Goal: Transaction & Acquisition: Book appointment/travel/reservation

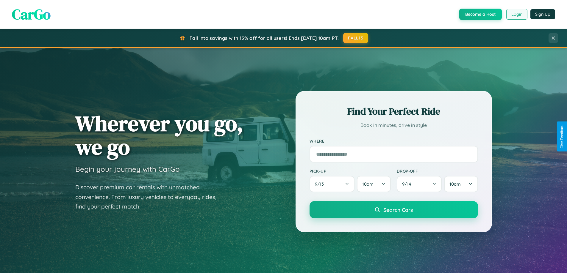
click at [516, 14] on button "Login" at bounding box center [516, 14] width 21 height 11
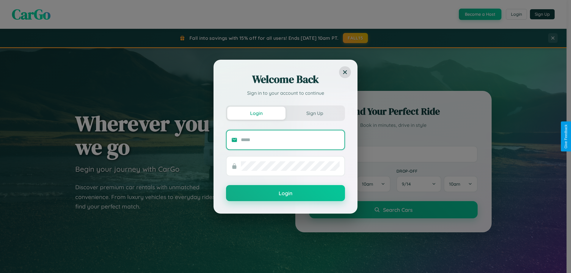
click at [290, 140] on input "text" at bounding box center [290, 140] width 99 height 10
type input "**********"
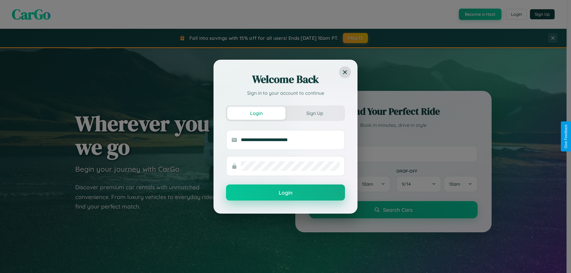
click at [286, 193] on button "Login" at bounding box center [285, 193] width 119 height 16
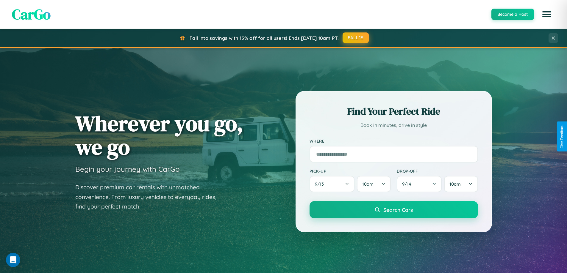
click at [356, 38] on button "FALL15" at bounding box center [355, 37] width 26 height 11
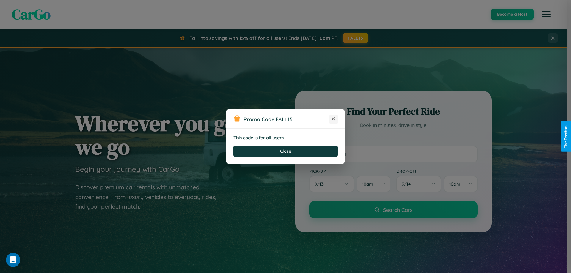
click at [333, 119] on icon at bounding box center [333, 119] width 6 height 6
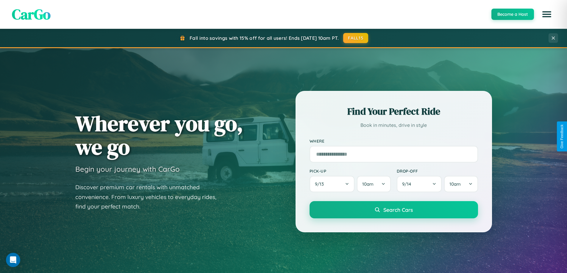
scroll to position [256, 0]
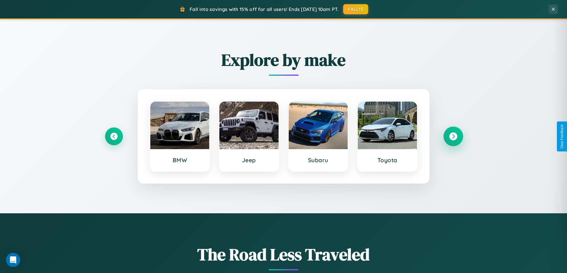
click at [453, 137] on icon at bounding box center [453, 137] width 8 height 8
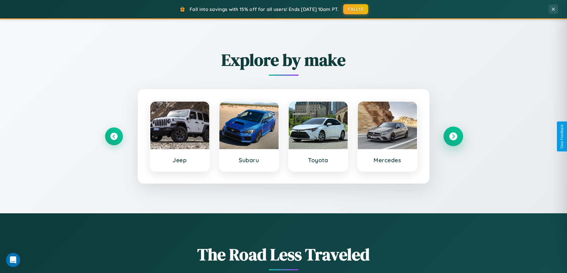
click at [453, 137] on icon at bounding box center [453, 137] width 8 height 8
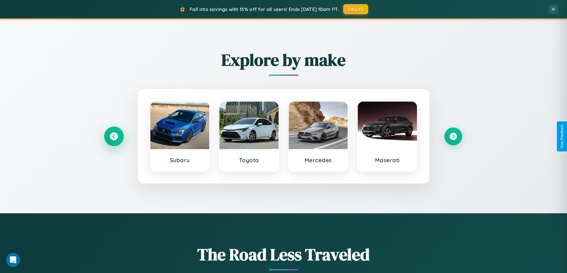
click at [114, 137] on icon at bounding box center [114, 137] width 8 height 8
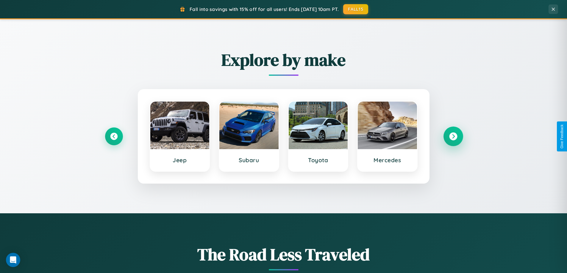
click at [453, 137] on icon at bounding box center [453, 137] width 8 height 8
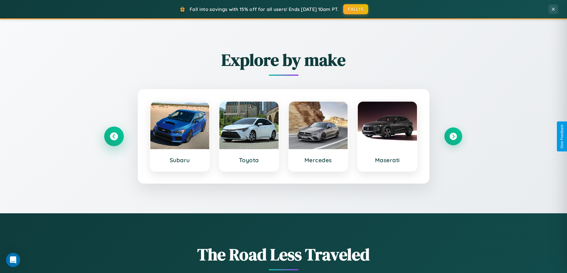
click at [114, 137] on icon at bounding box center [114, 137] width 8 height 8
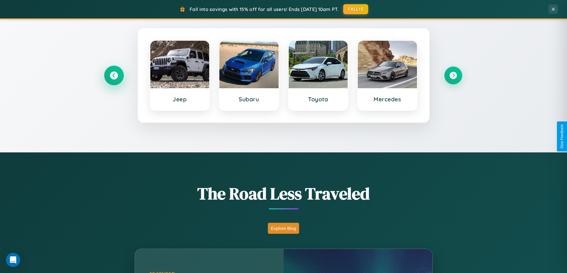
scroll to position [409, 0]
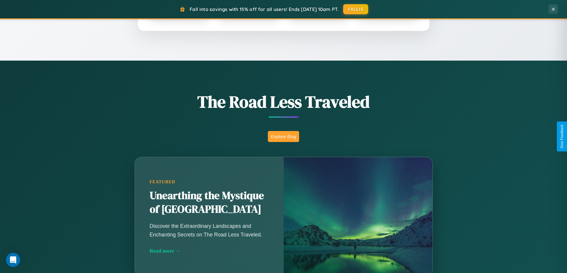
click at [283, 137] on button "Explore Blog" at bounding box center [283, 136] width 31 height 11
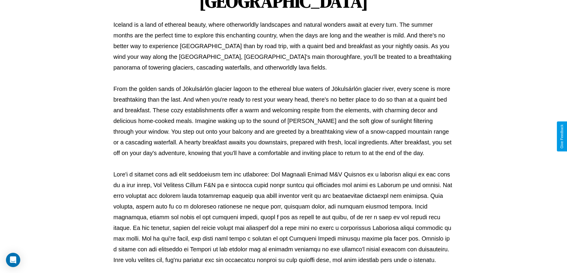
scroll to position [192, 0]
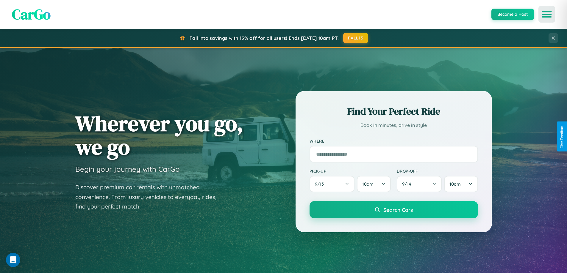
click at [546, 14] on icon "Open menu" at bounding box center [546, 14] width 9 height 5
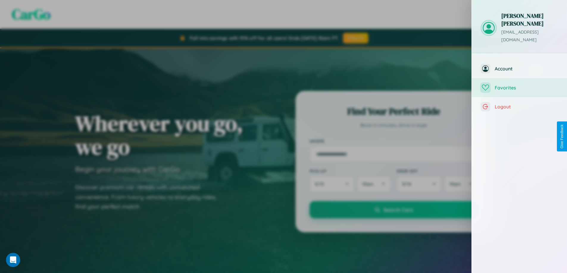
click at [519, 85] on span "Favorites" at bounding box center [525, 88] width 63 height 6
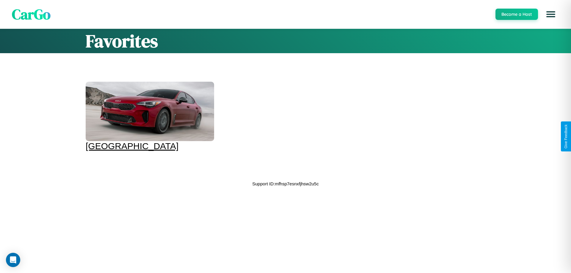
click at [145, 113] on div at bounding box center [150, 111] width 129 height 59
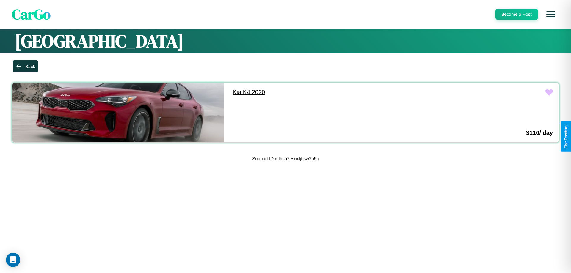
click at [330, 92] on link "Kia K4 2020" at bounding box center [333, 92] width 212 height 19
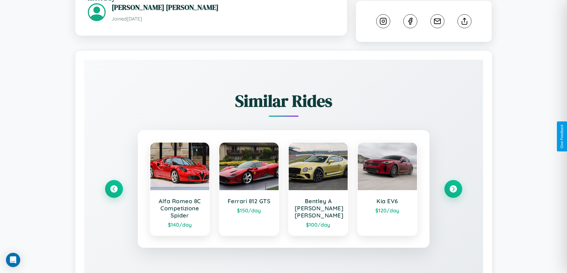
scroll to position [344, 0]
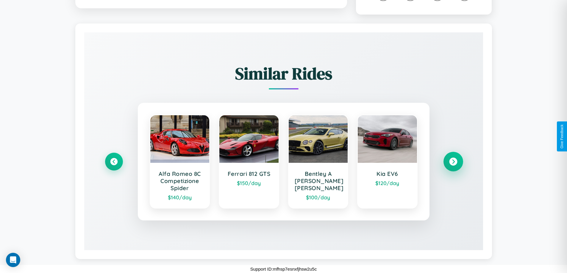
click at [453, 162] on icon at bounding box center [453, 162] width 8 height 8
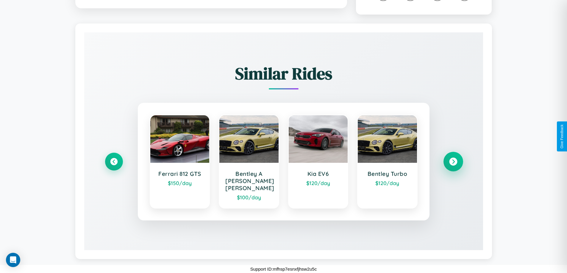
scroll to position [337, 0]
click at [453, 165] on icon at bounding box center [453, 162] width 8 height 8
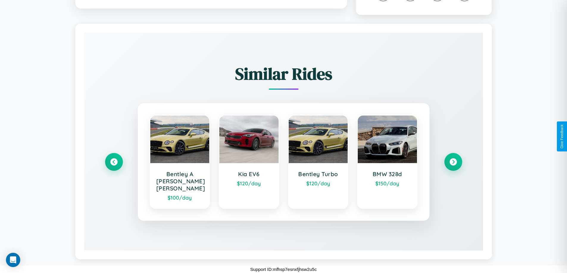
scroll to position [0, 0]
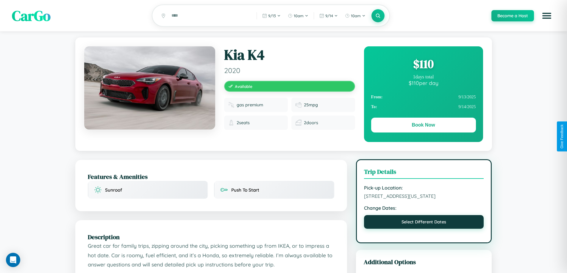
click at [424, 229] on button "Select Different Dates" at bounding box center [424, 222] width 120 height 14
select select "*"
select select "****"
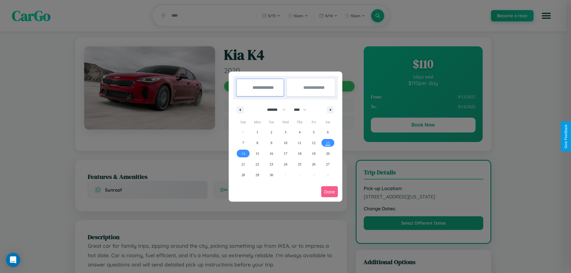
drag, startPoint x: 274, startPoint y: 110, endPoint x: 286, endPoint y: 119, distance: 15.2
click at [274, 110] on select "******* ******** ***** ***** *** **** **** ****** ********* ******* ******** **…" at bounding box center [275, 110] width 25 height 10
select select "*"
drag, startPoint x: 303, startPoint y: 110, endPoint x: 286, endPoint y: 119, distance: 19.7
click at [303, 110] on select "**** **** **** **** **** **** **** **** **** **** **** **** **** **** **** ****…" at bounding box center [300, 110] width 18 height 10
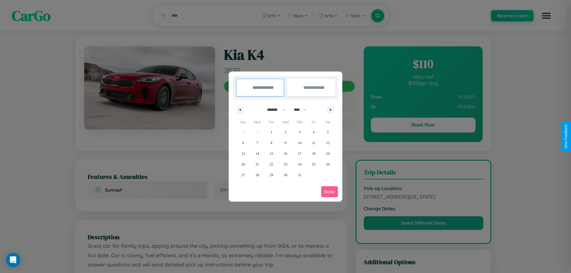
select select "****"
click at [257, 143] on span "6" at bounding box center [257, 143] width 2 height 11
type input "**********"
click at [271, 153] on span "14" at bounding box center [272, 153] width 4 height 11
type input "**********"
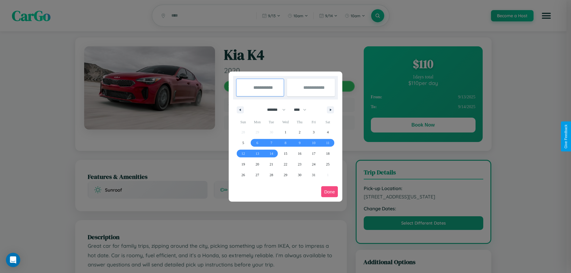
click at [330, 192] on button "Done" at bounding box center [329, 192] width 17 height 11
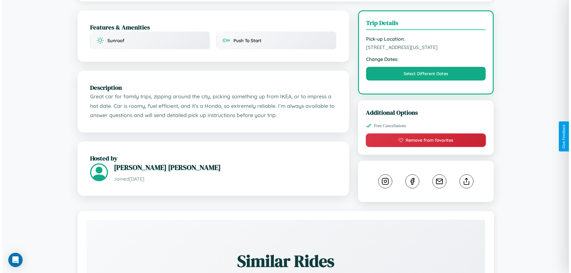
scroll to position [160, 0]
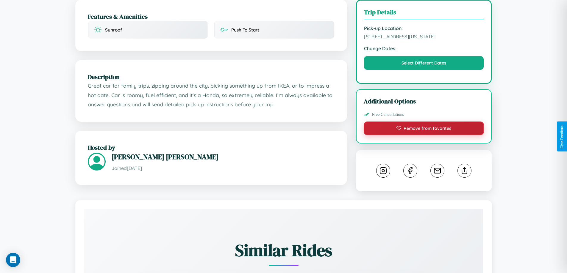
click at [424, 135] on button "Remove from favorites" at bounding box center [424, 129] width 120 height 14
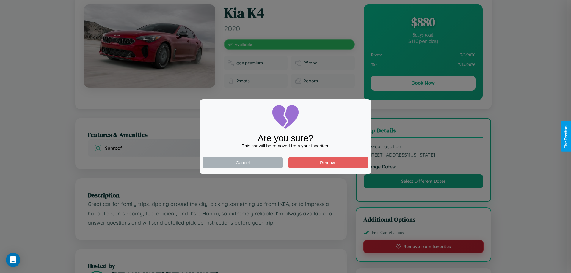
scroll to position [0, 0]
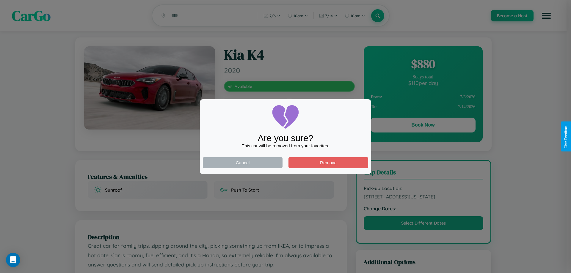
click at [423, 126] on div at bounding box center [285, 136] width 571 height 273
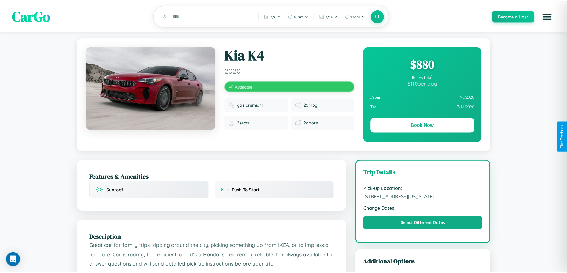
scroll to position [160, 0]
